Goal: Entertainment & Leisure: Consume media (video, audio)

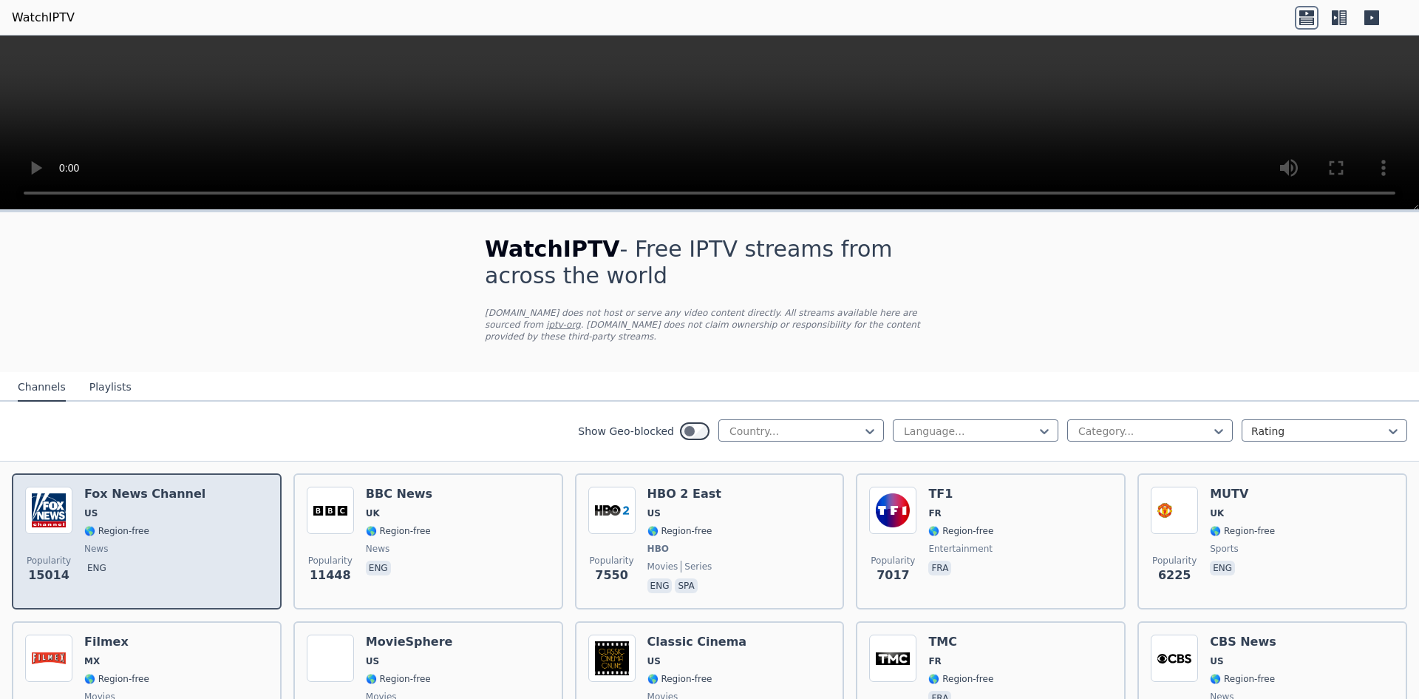
scroll to position [148, 0]
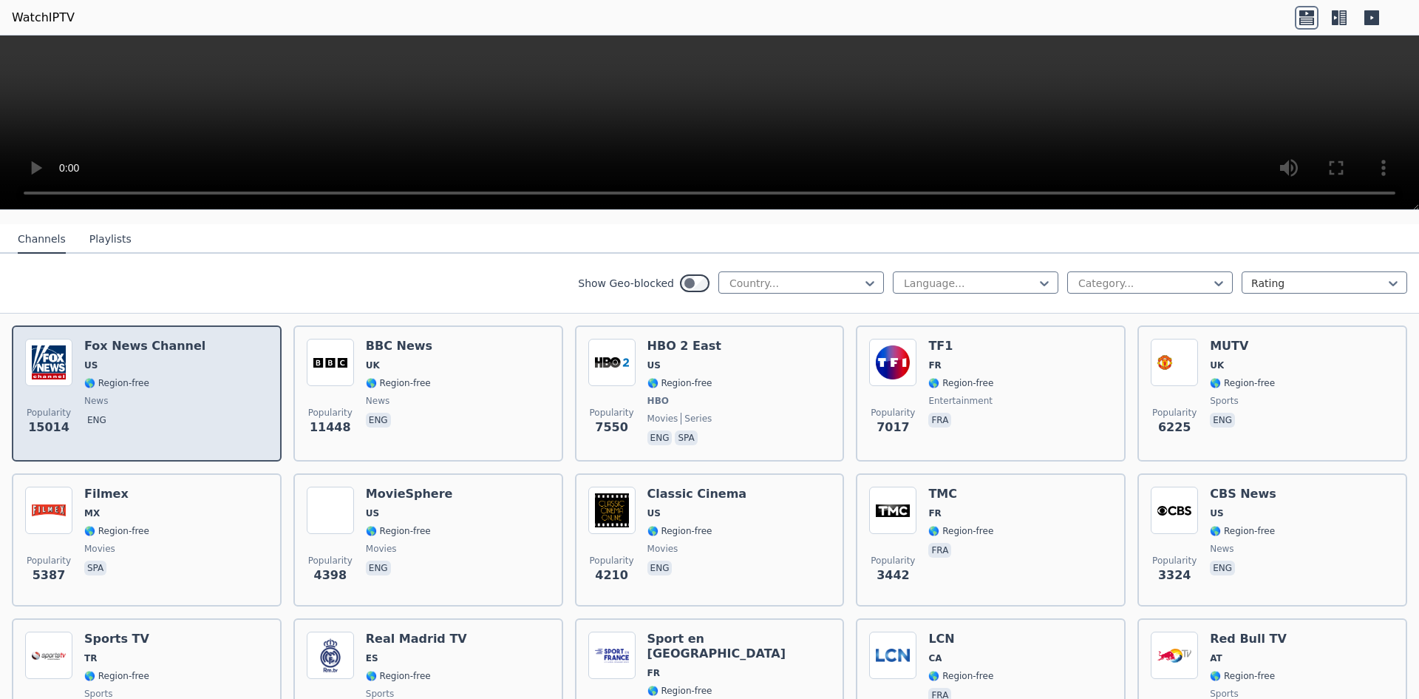
click at [160, 395] on span "news" at bounding box center [144, 401] width 121 height 12
click at [66, 351] on img at bounding box center [48, 362] width 47 height 47
click at [120, 347] on div "[PERSON_NAME] US 🌎 Region-free news eng" at bounding box center [144, 393] width 121 height 109
click at [116, 344] on div "[PERSON_NAME] US 🌎 Region-free news eng" at bounding box center [144, 393] width 121 height 109
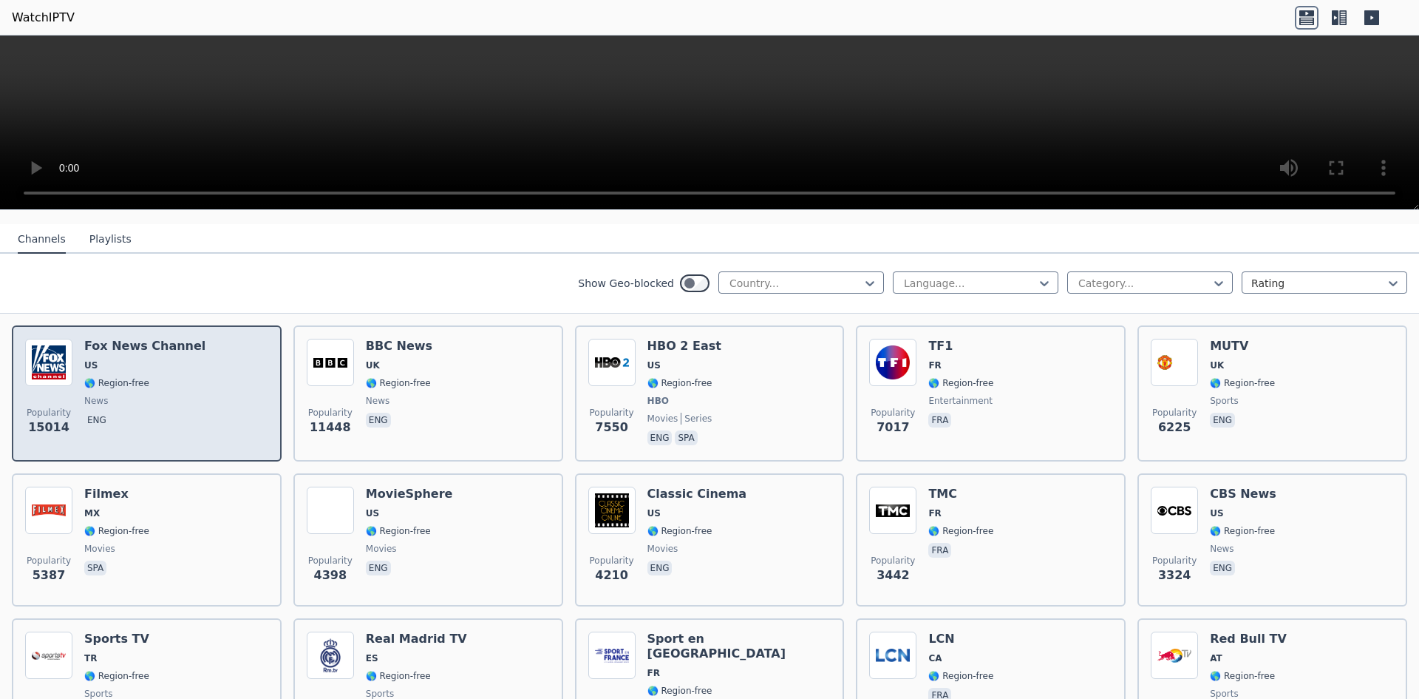
click at [101, 360] on div "[PERSON_NAME] US 🌎 Region-free news eng" at bounding box center [144, 393] width 121 height 109
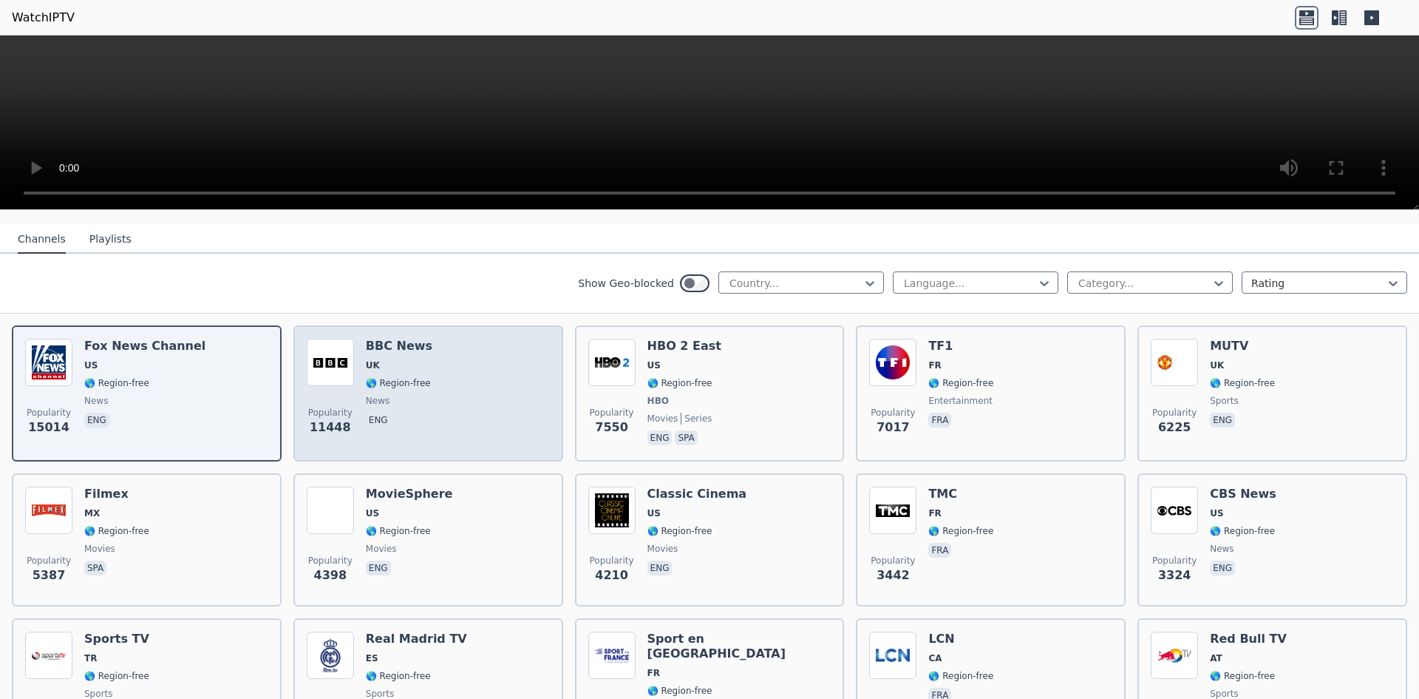
click at [348, 368] on img at bounding box center [330, 362] width 47 height 47
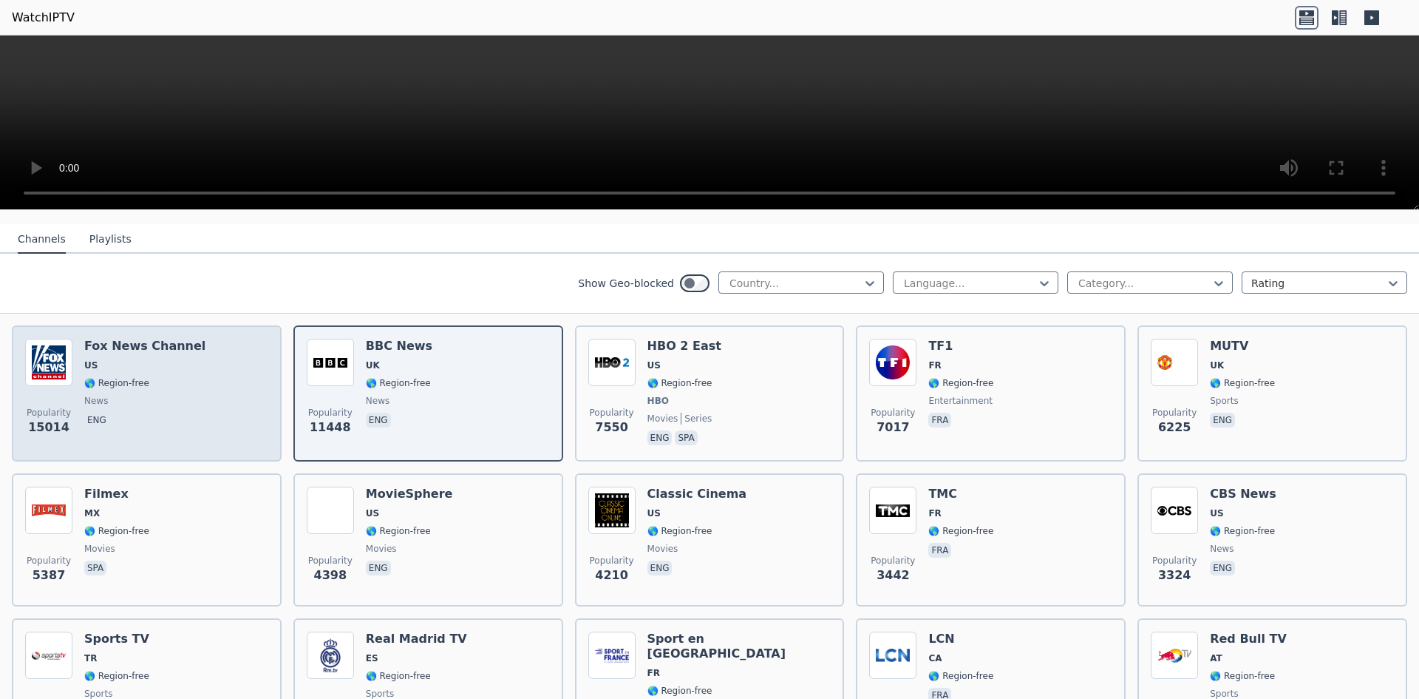
click at [55, 344] on img at bounding box center [48, 362] width 47 height 47
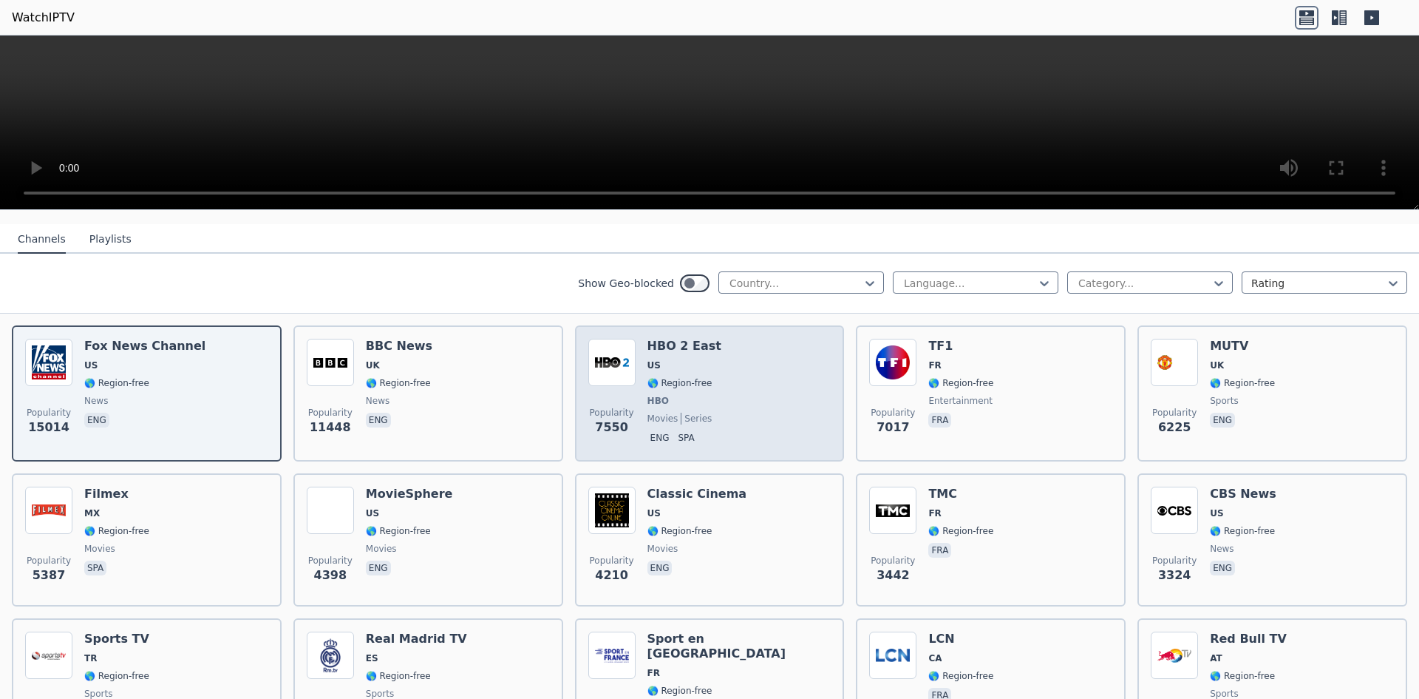
click at [631, 364] on img at bounding box center [611, 362] width 47 height 47
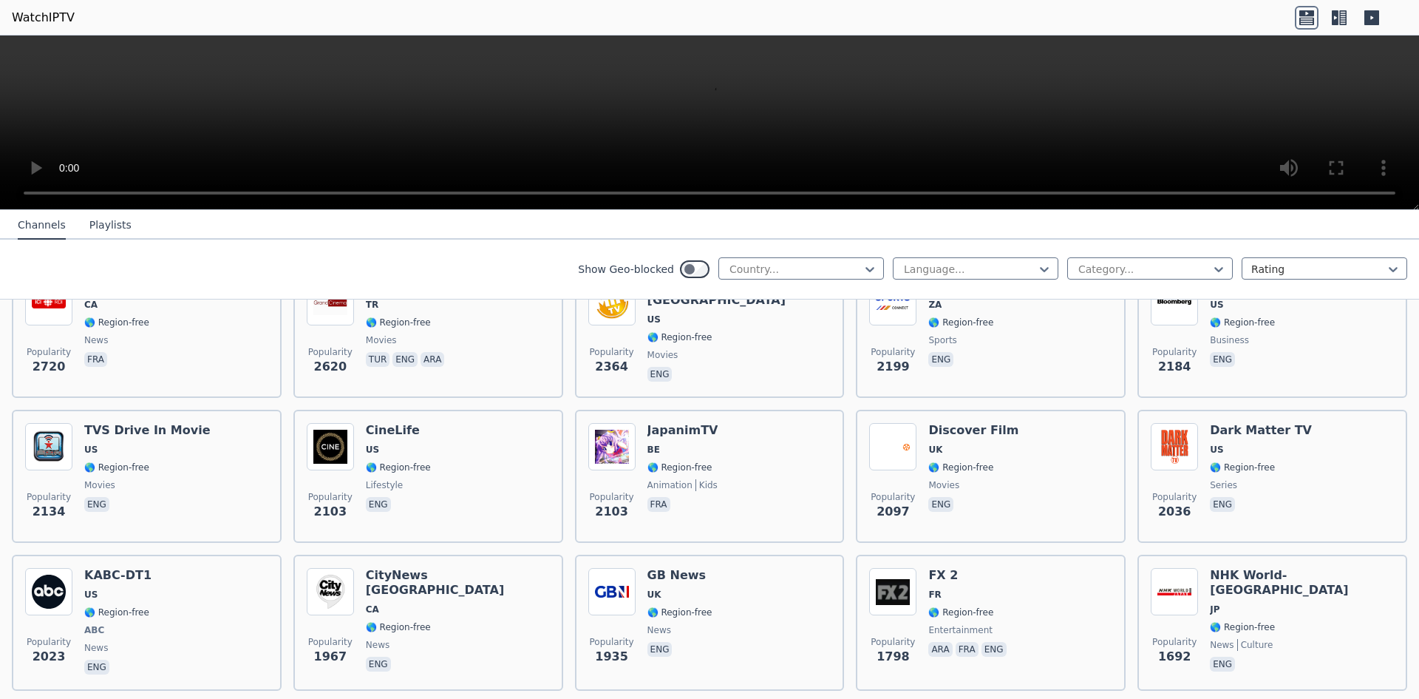
scroll to position [665, 0]
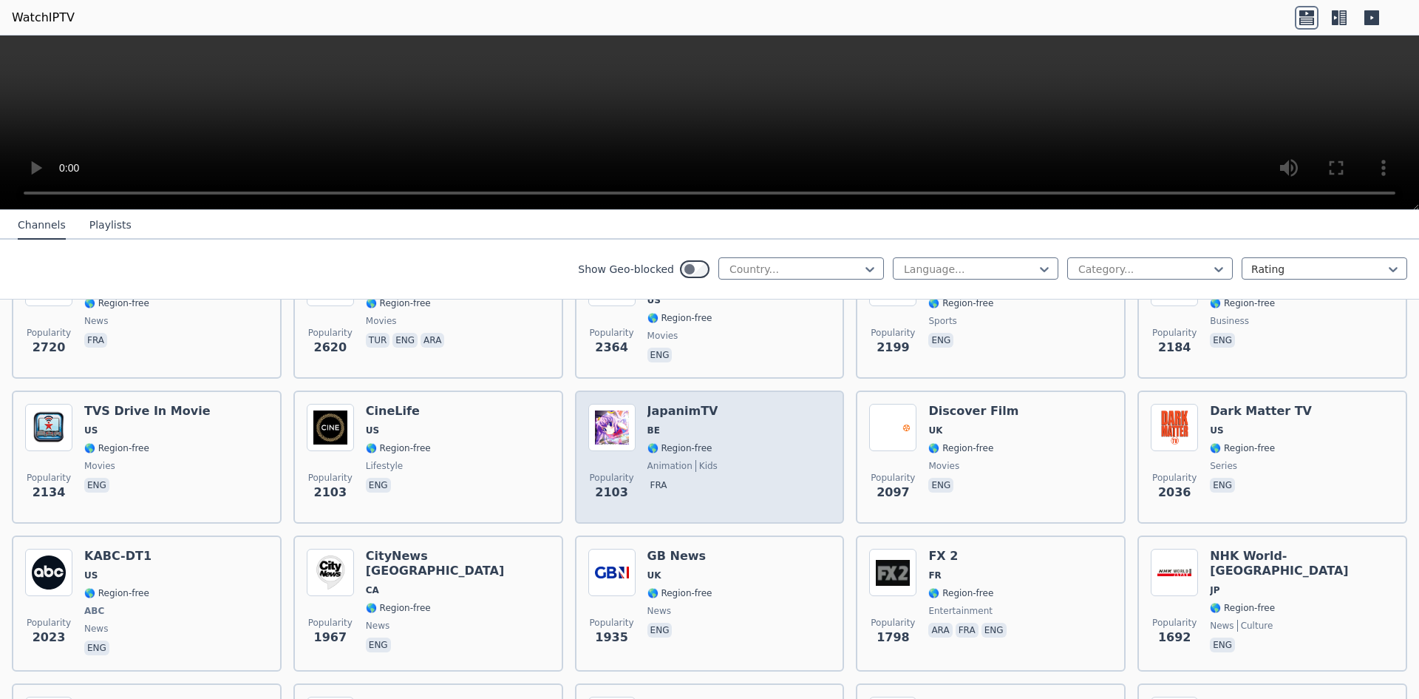
click at [622, 417] on img at bounding box center [611, 427] width 47 height 47
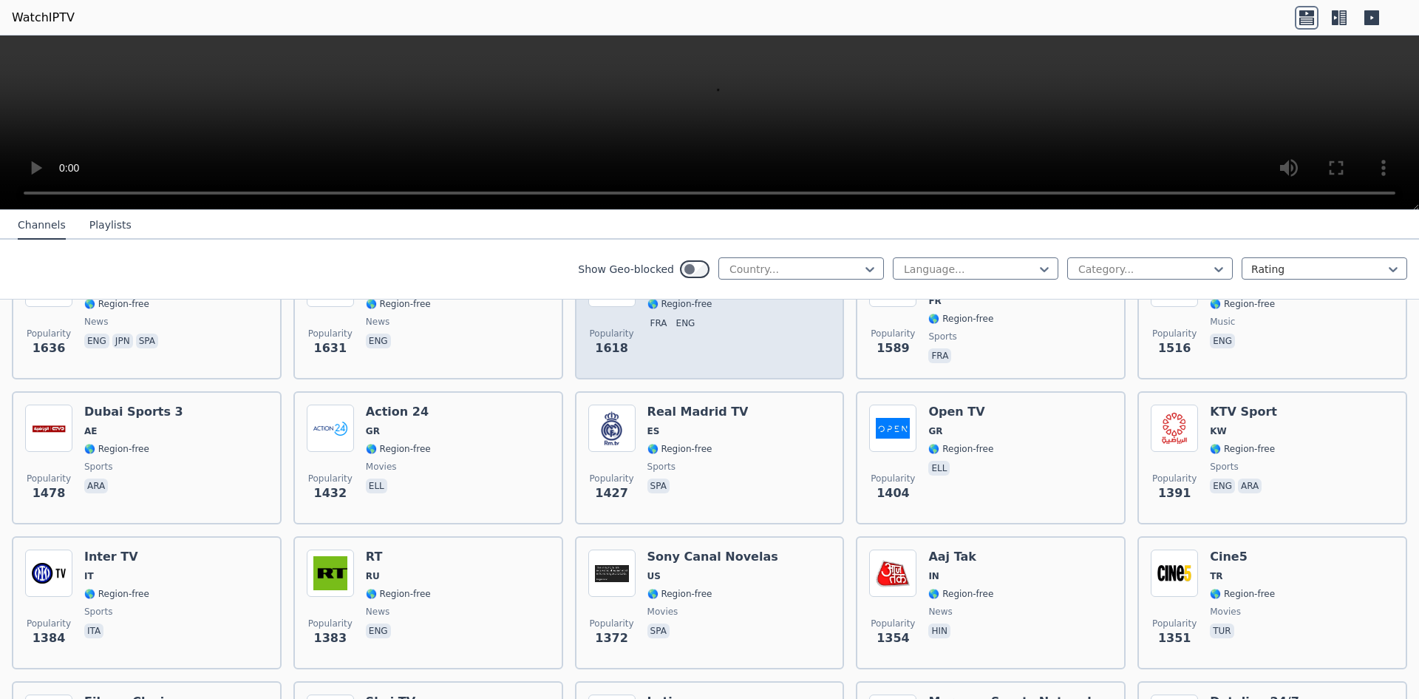
scroll to position [1109, 0]
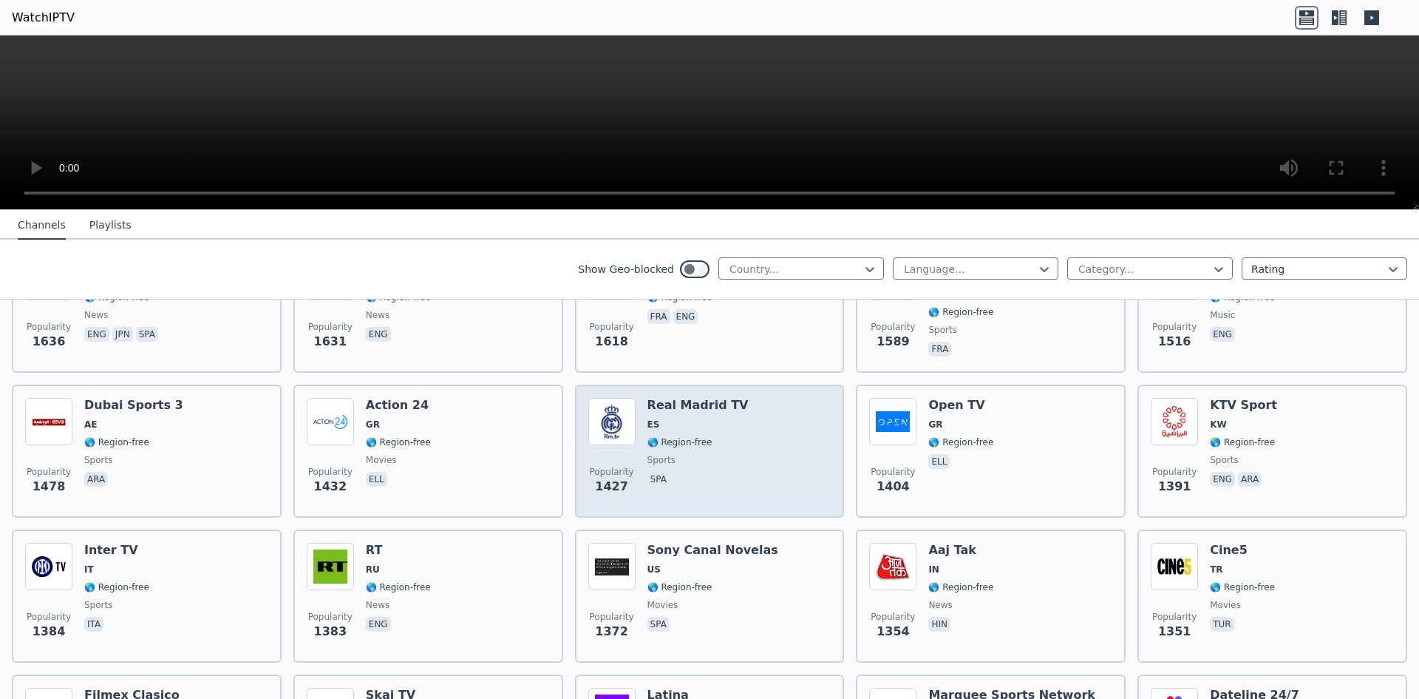
click at [612, 413] on img at bounding box center [611, 421] width 47 height 47
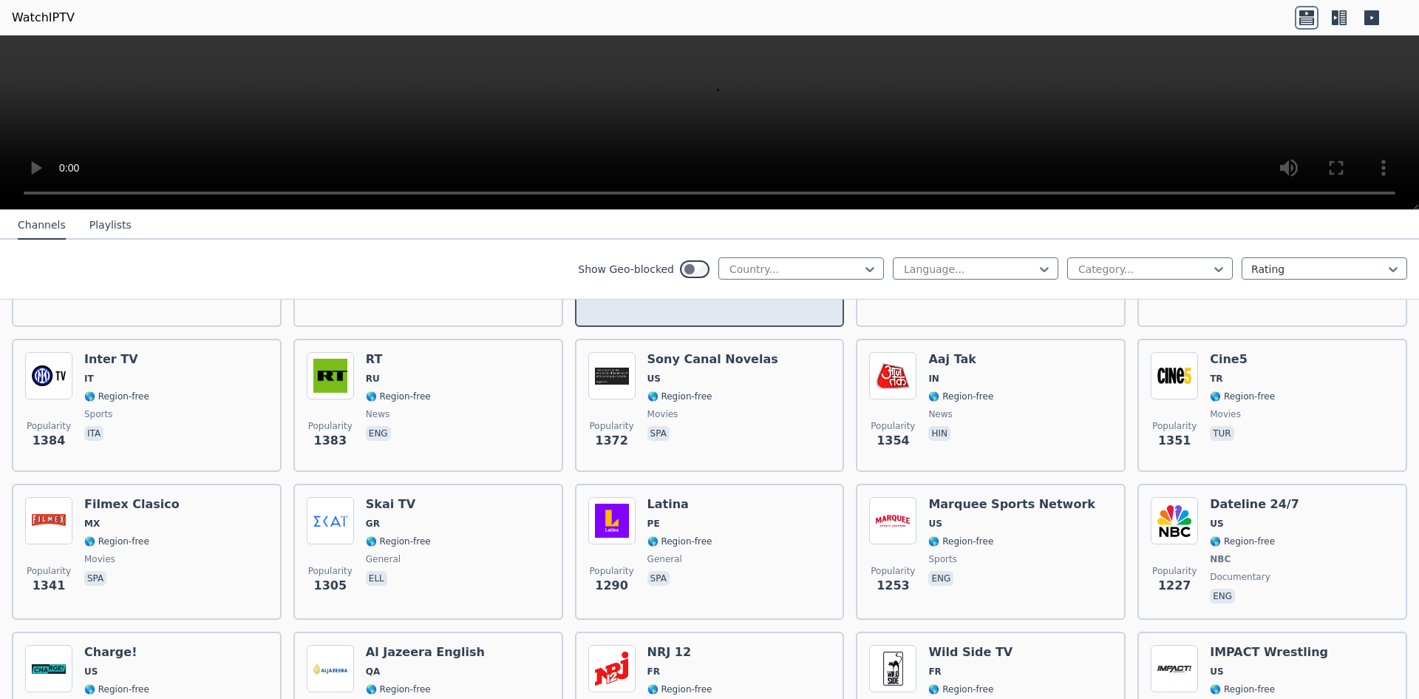
scroll to position [1331, 0]
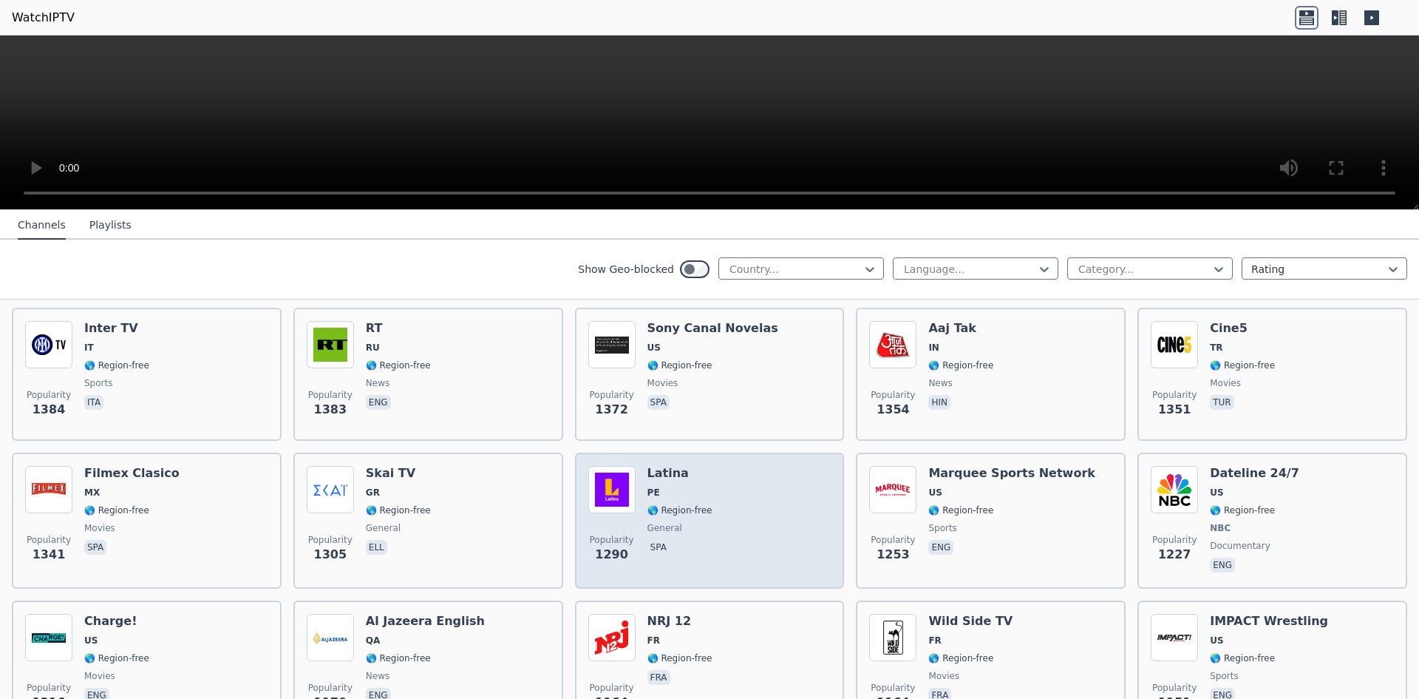
click at [607, 467] on img at bounding box center [611, 489] width 47 height 47
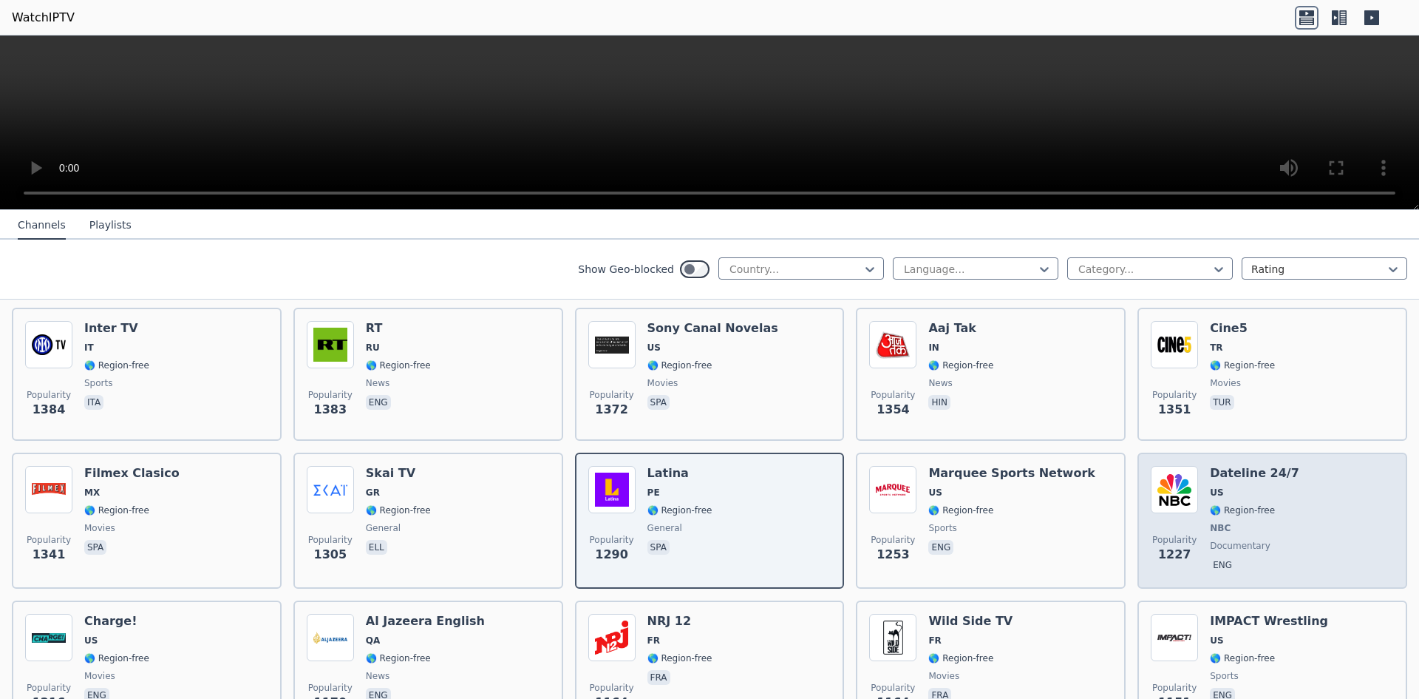
click at [1156, 470] on img at bounding box center [1174, 489] width 47 height 47
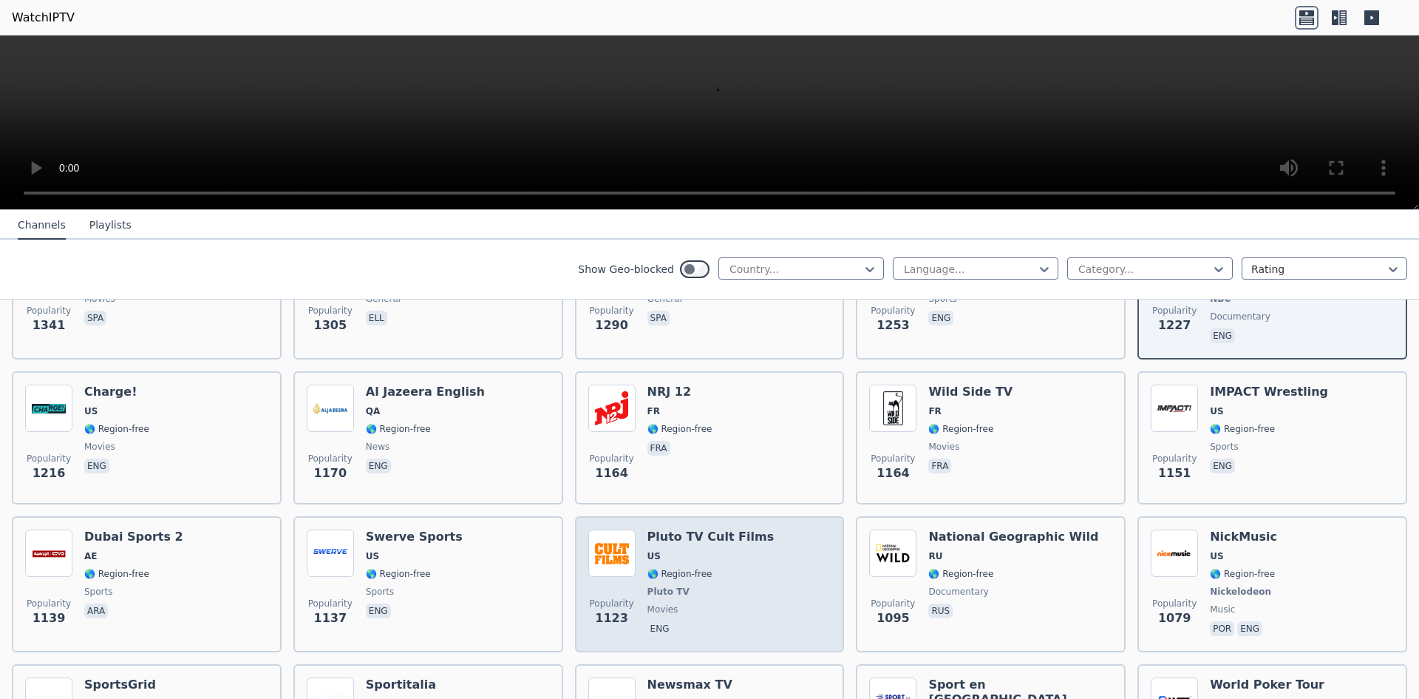
scroll to position [1552, 0]
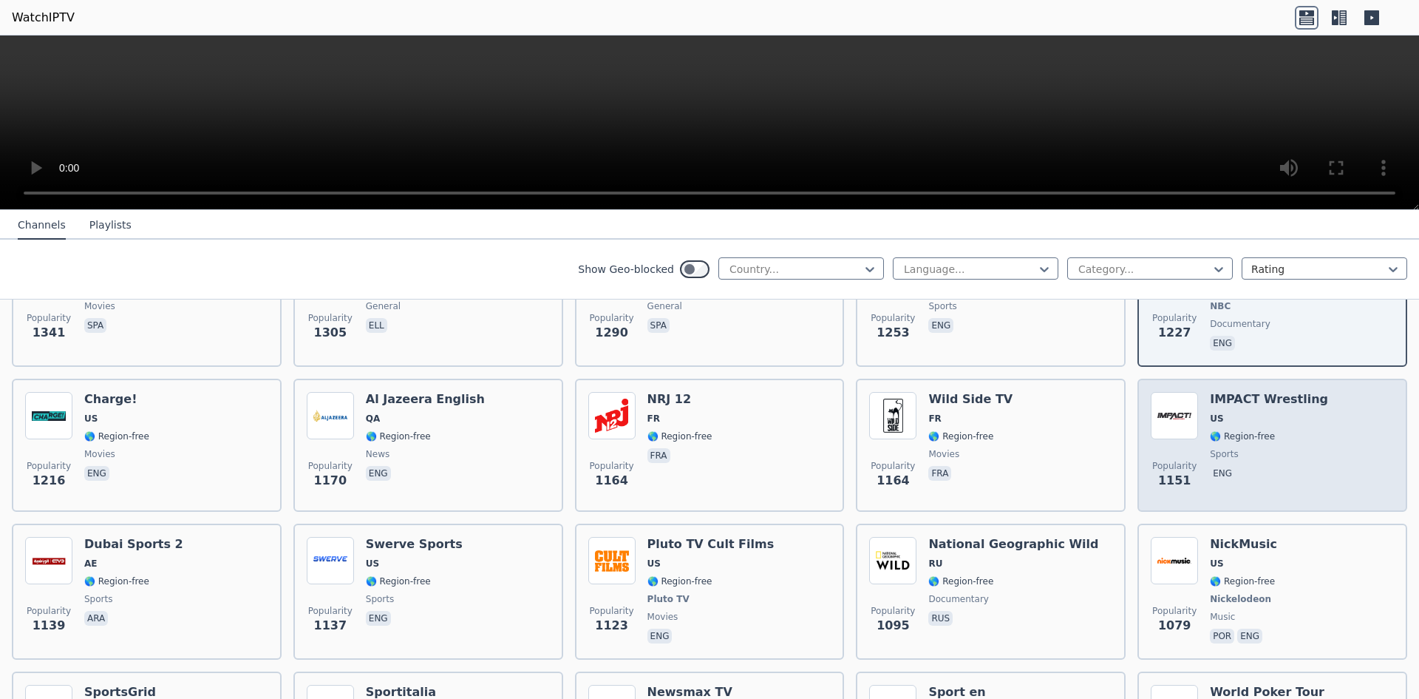
click at [1180, 404] on img at bounding box center [1174, 415] width 47 height 47
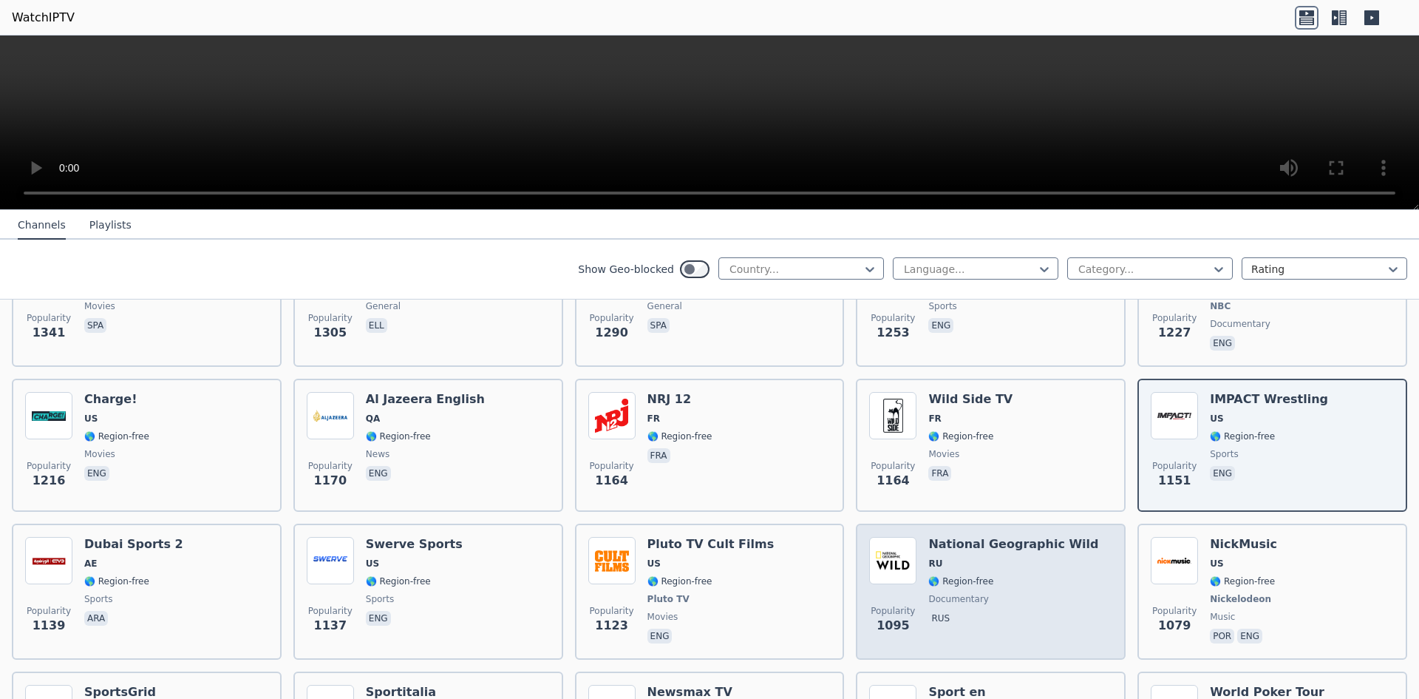
click at [899, 547] on img at bounding box center [892, 560] width 47 height 47
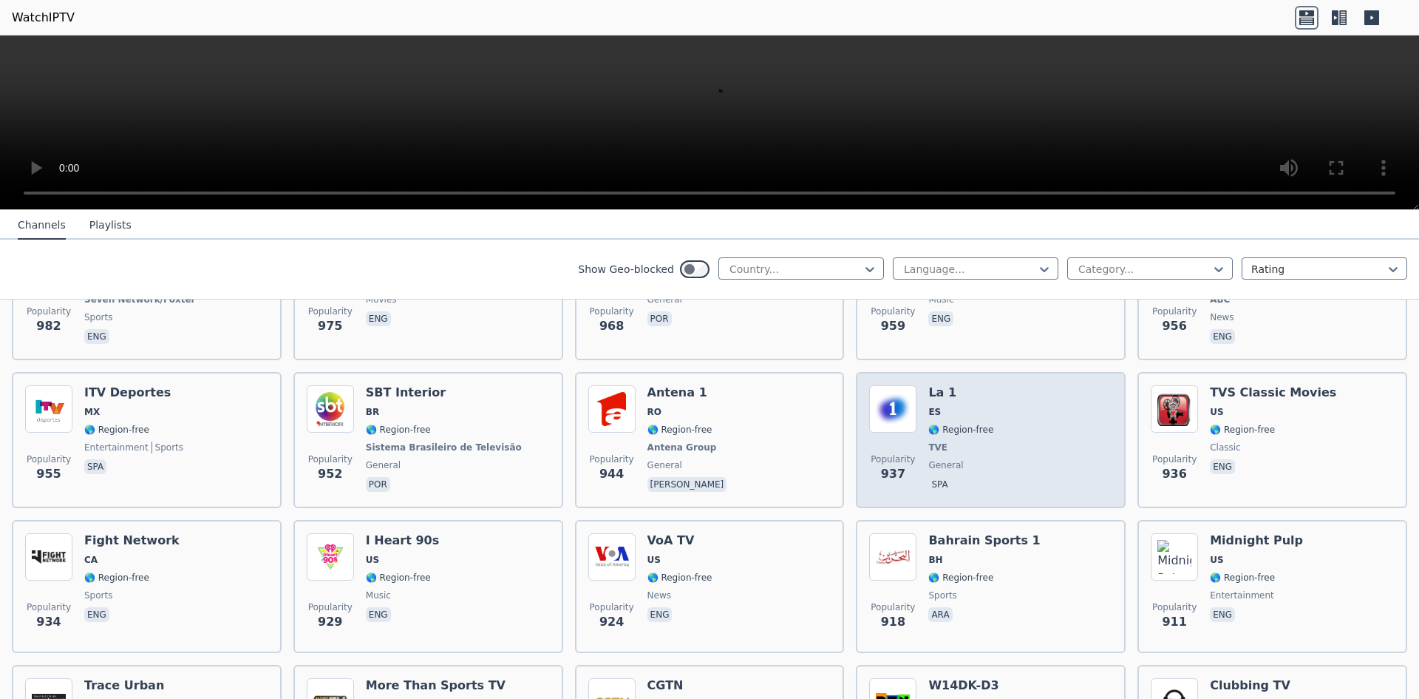
scroll to position [2365, 0]
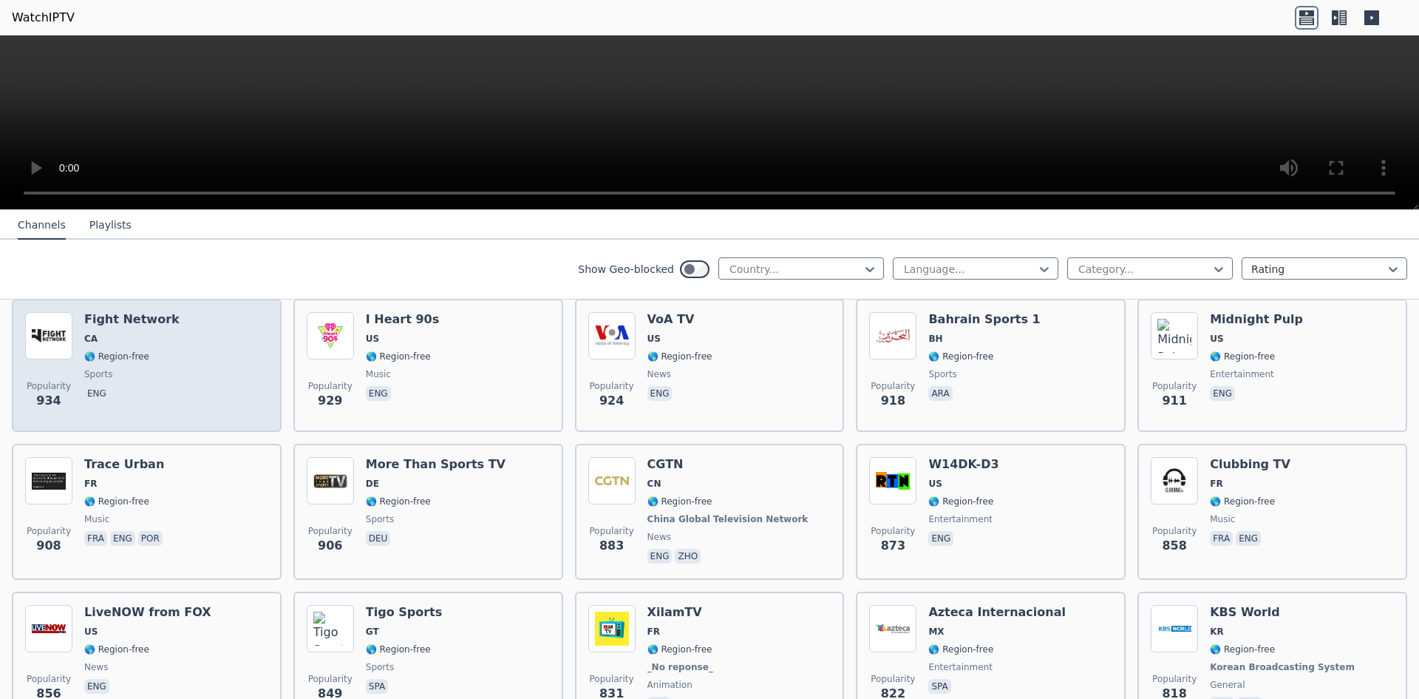
click at [58, 324] on img at bounding box center [48, 335] width 47 height 47
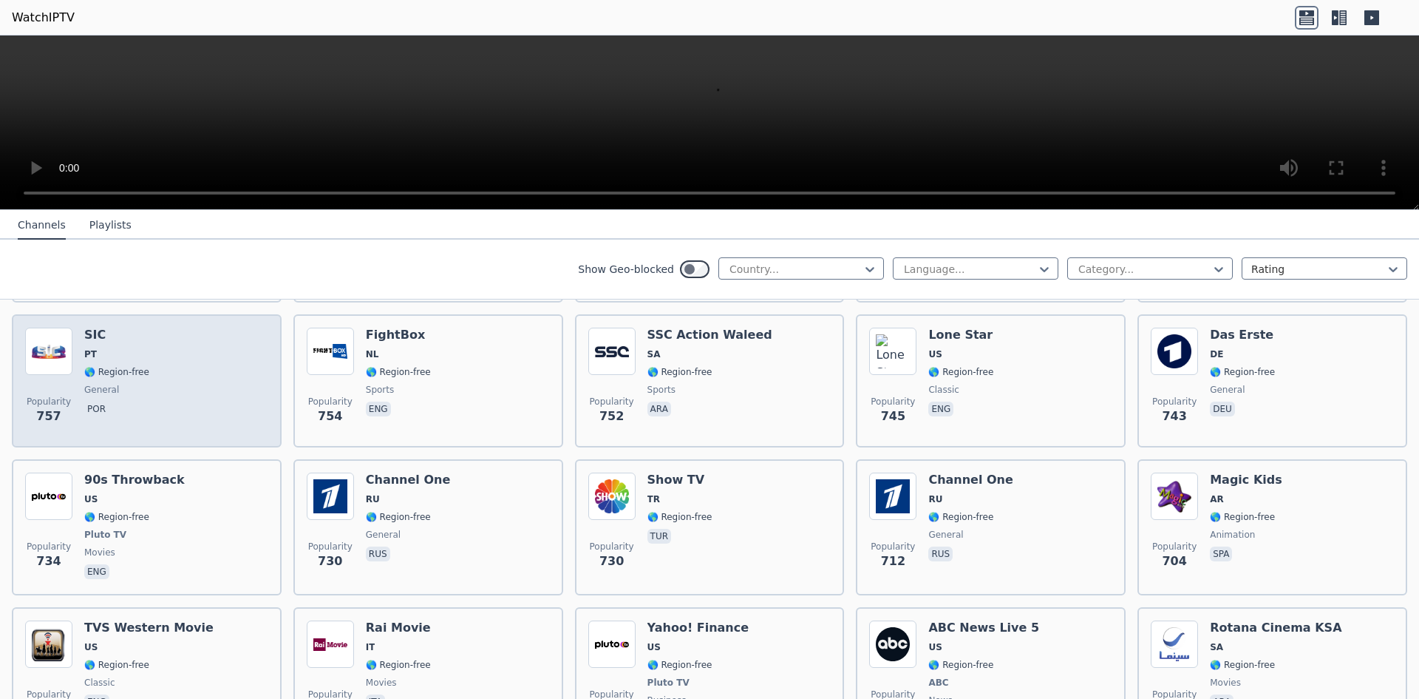
scroll to position [3105, 0]
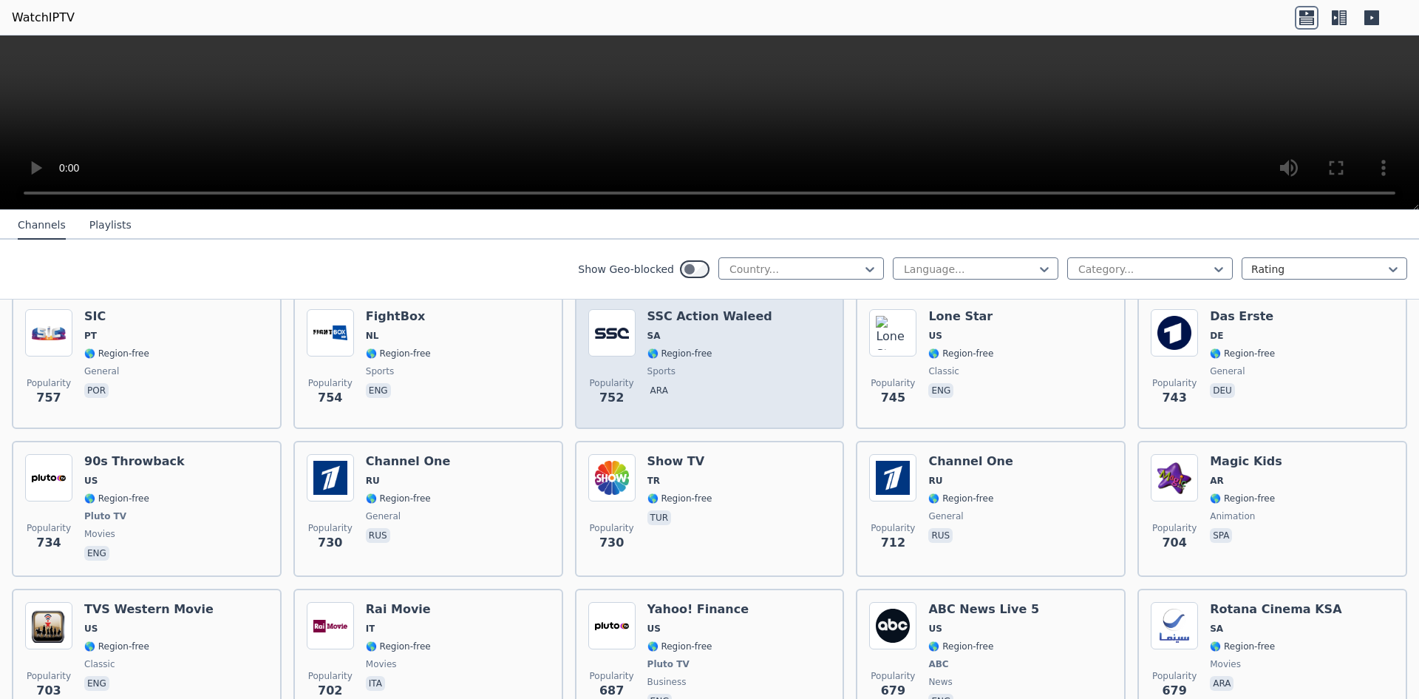
click at [617, 328] on img at bounding box center [611, 332] width 47 height 47
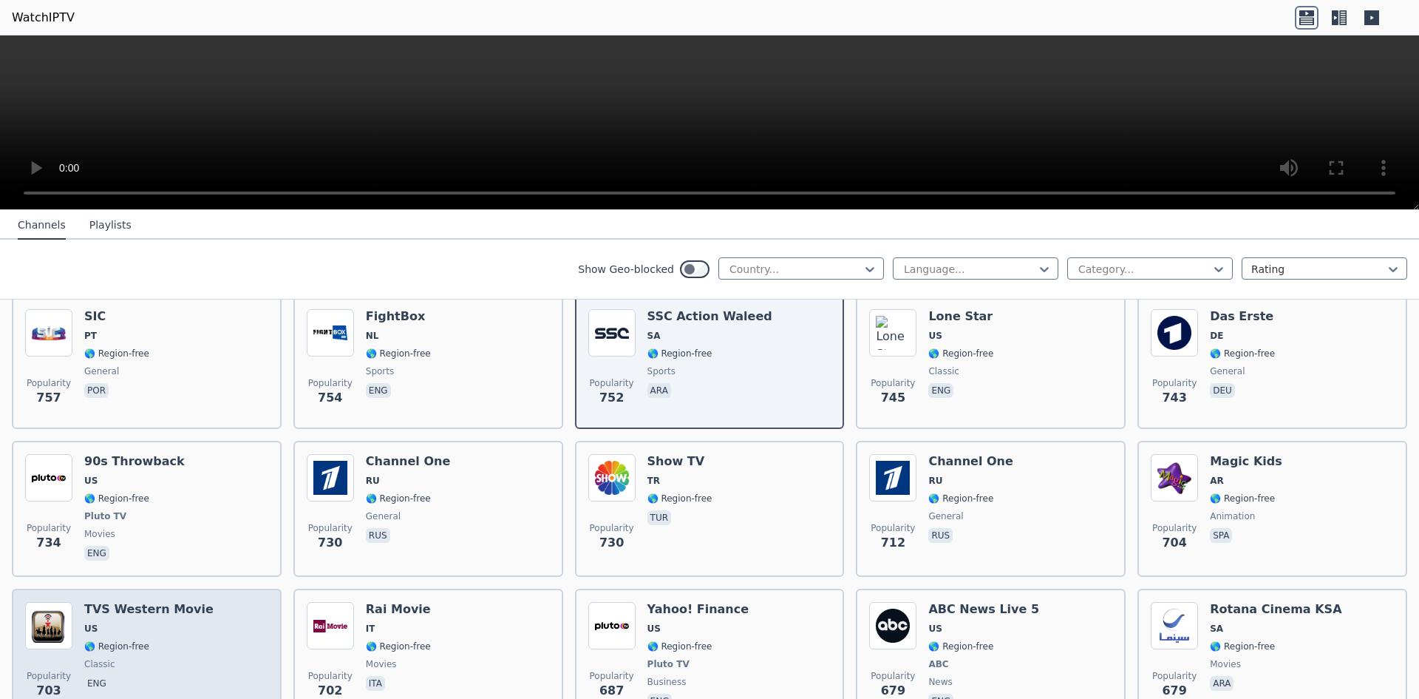
click at [31, 605] on img at bounding box center [48, 625] width 47 height 47
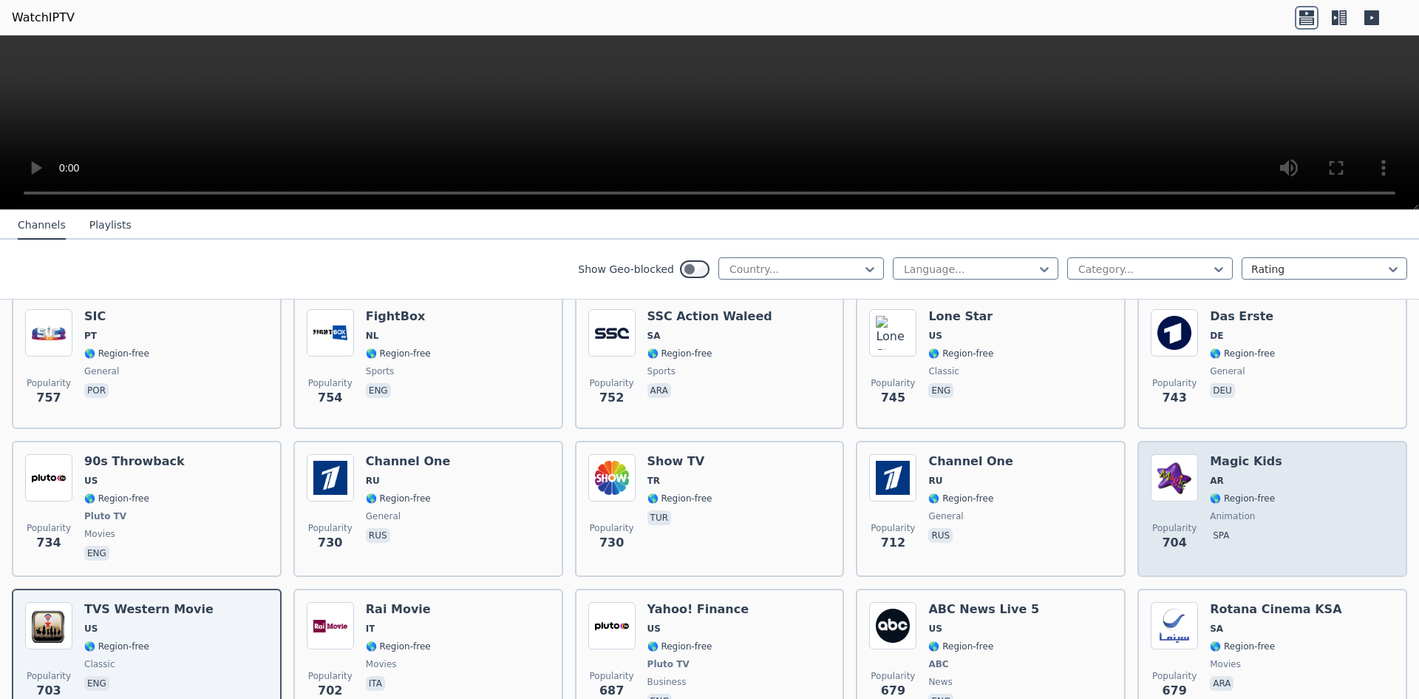
click at [1166, 469] on img at bounding box center [1174, 477] width 47 height 47
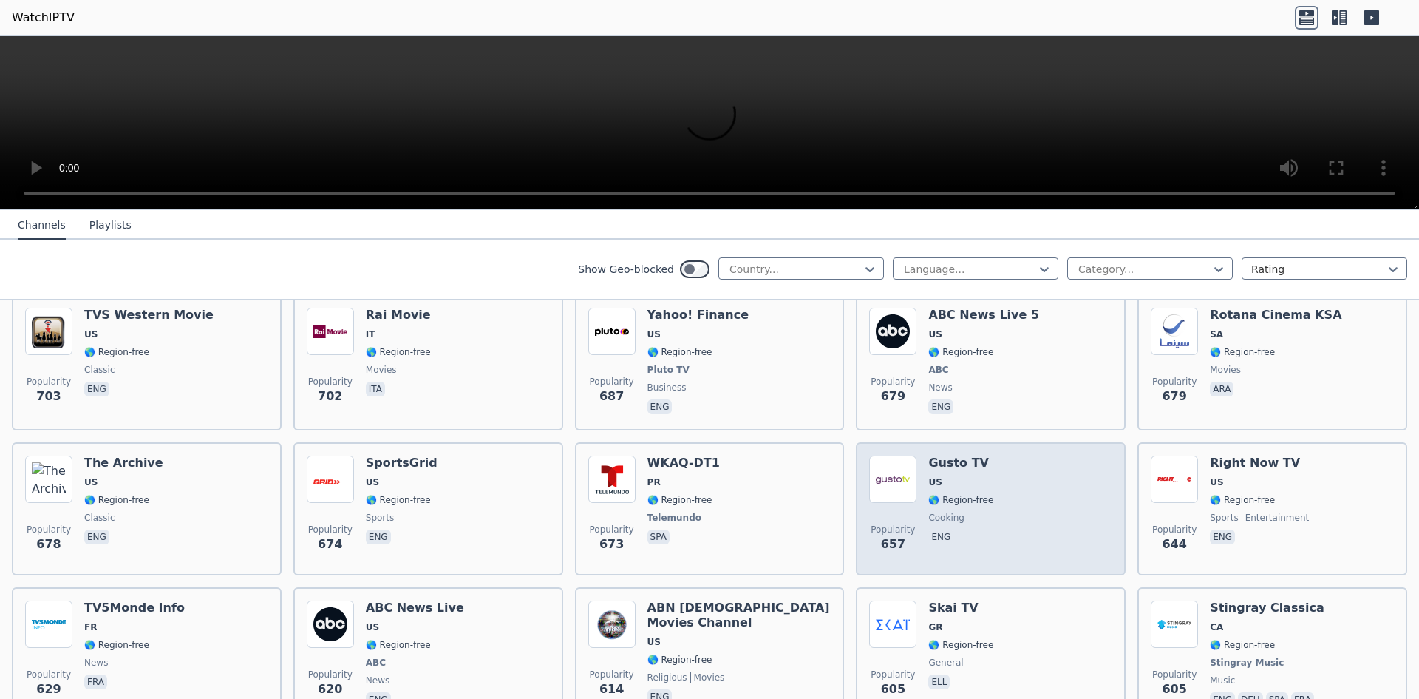
scroll to position [3474, 0]
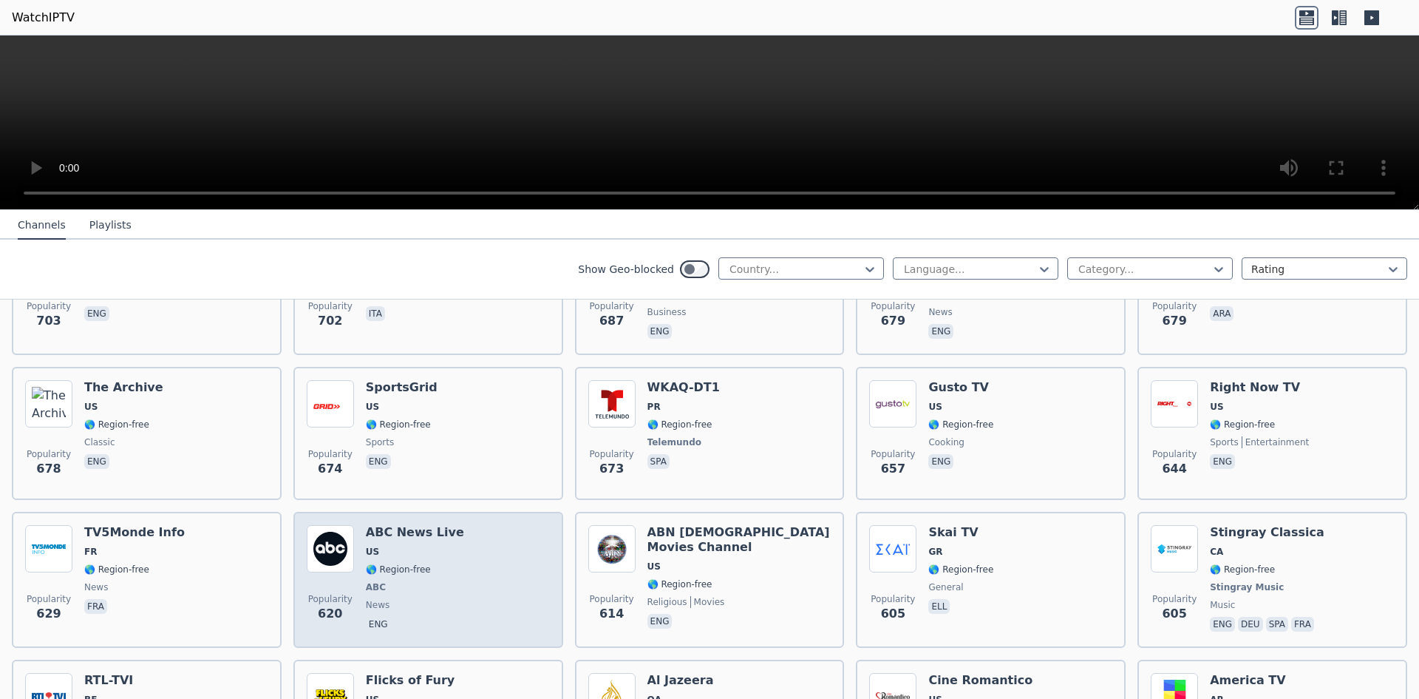
click at [321, 540] on img at bounding box center [330, 548] width 47 height 47
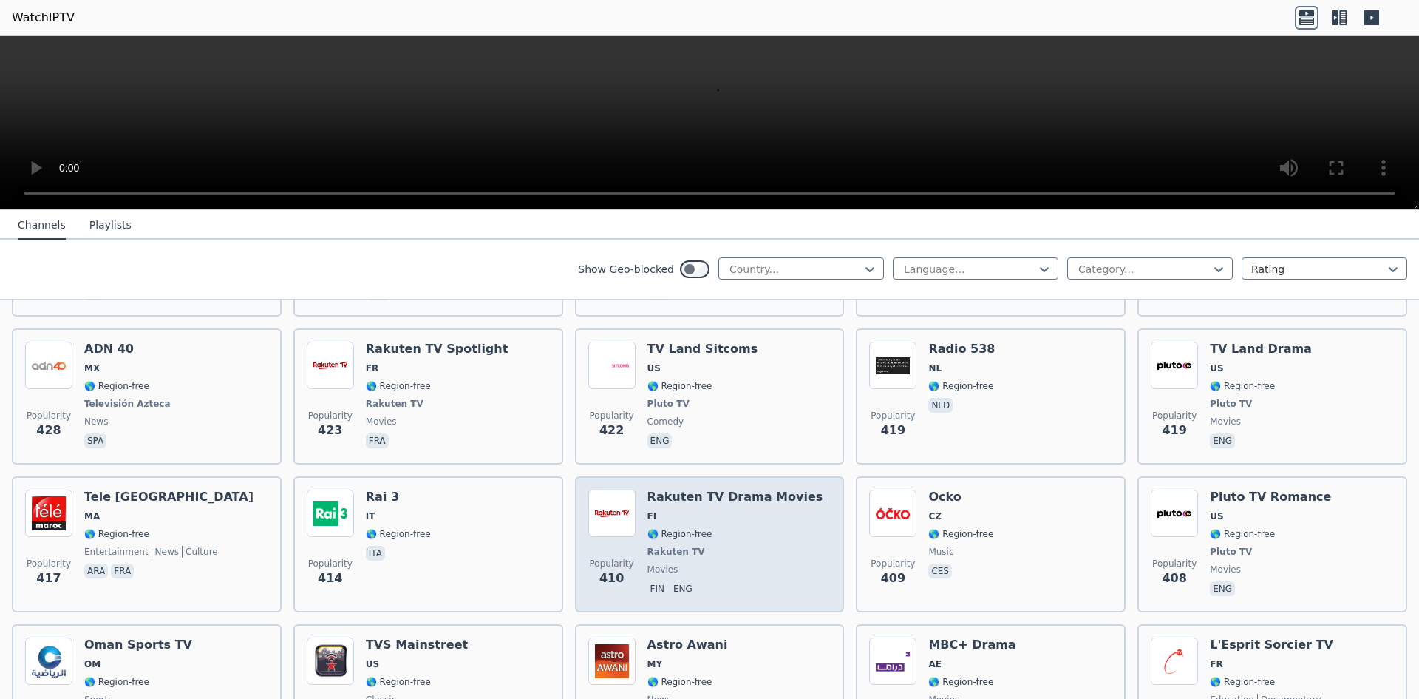
scroll to position [5969, 0]
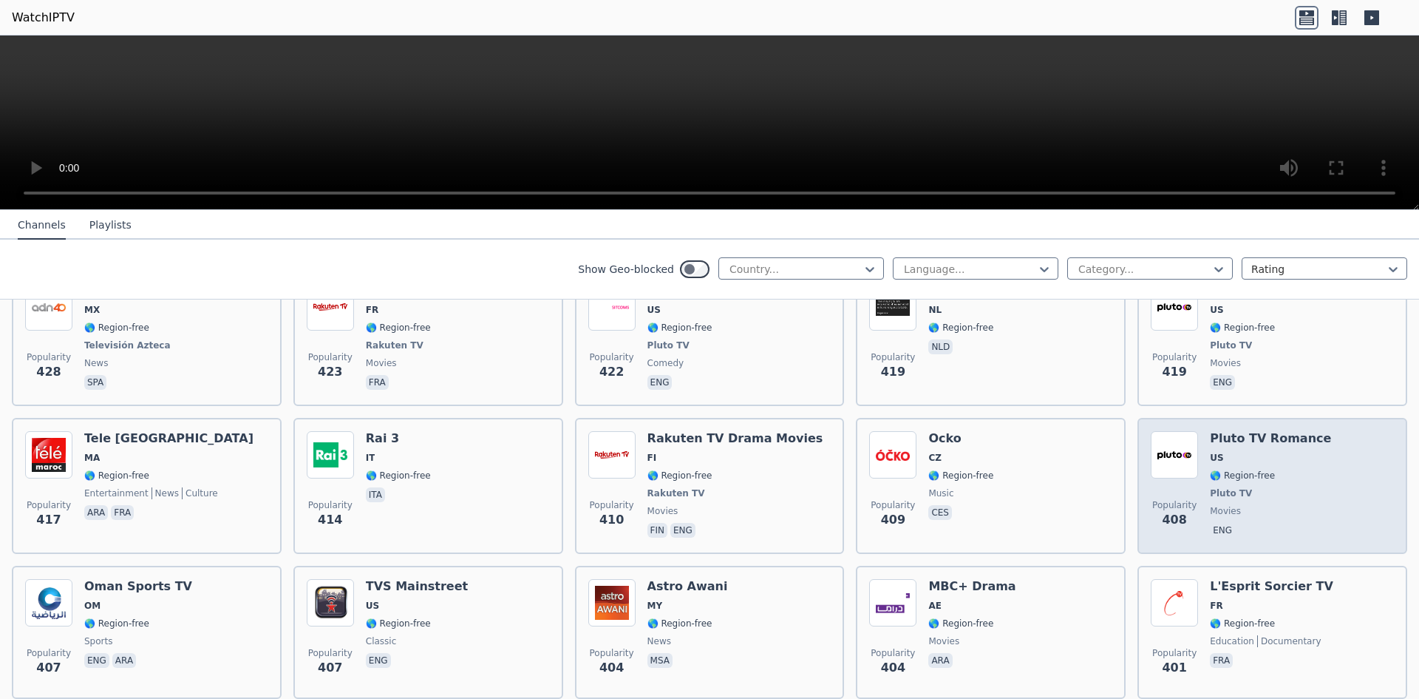
click at [1170, 431] on img at bounding box center [1174, 454] width 47 height 47
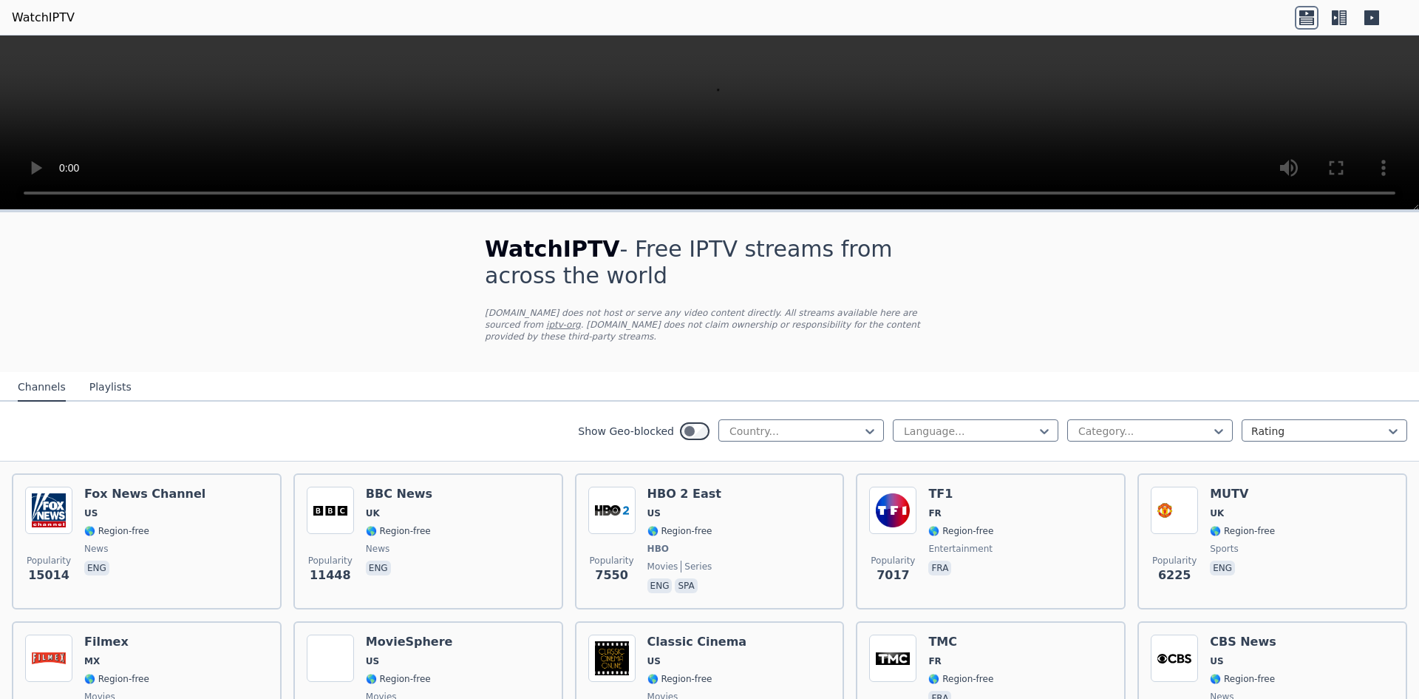
scroll to position [148, 0]
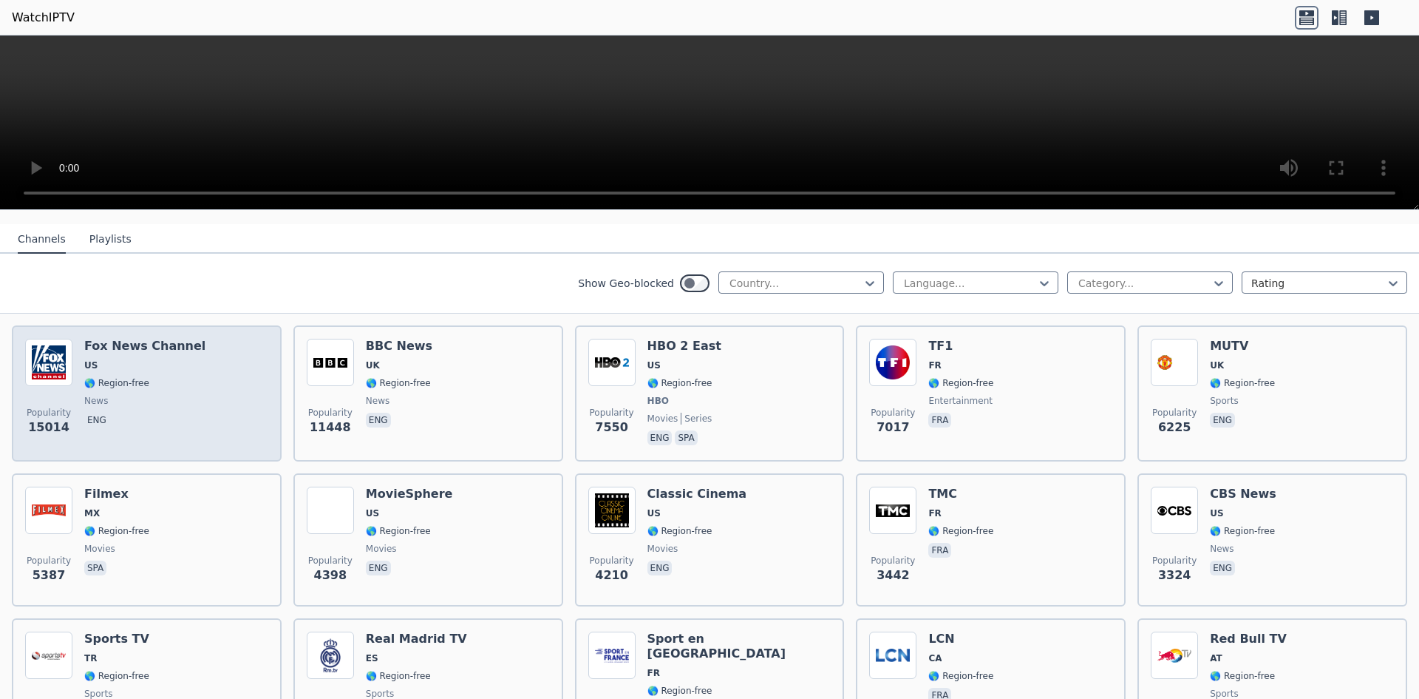
click at [47, 357] on img at bounding box center [48, 362] width 47 height 47
